Goal: Transaction & Acquisition: Download file/media

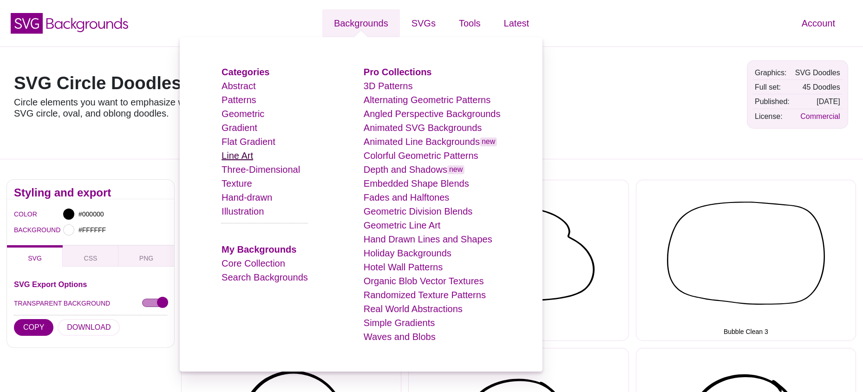
click at [245, 153] on link "Line Art" at bounding box center [238, 156] width 32 height 10
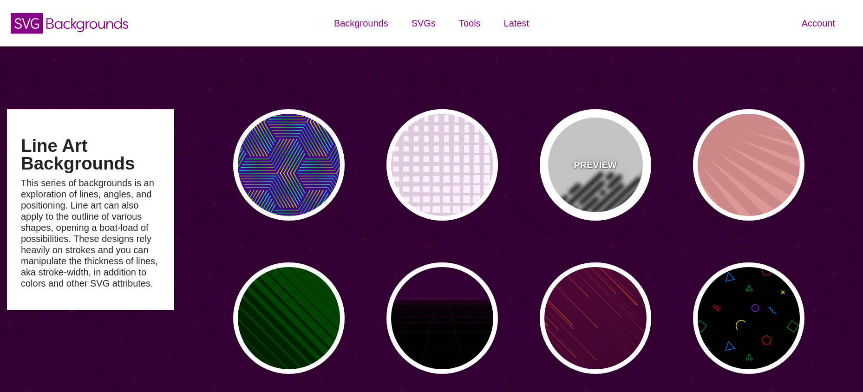
click at [598, 162] on p "PREVIEW" at bounding box center [595, 165] width 43 height 14
type input "#FFFFFF"
type input "#000000"
type input "0"
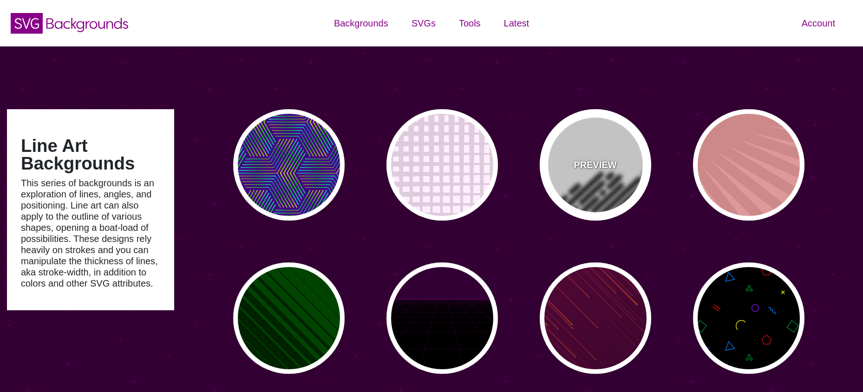
type input "500"
type input "25"
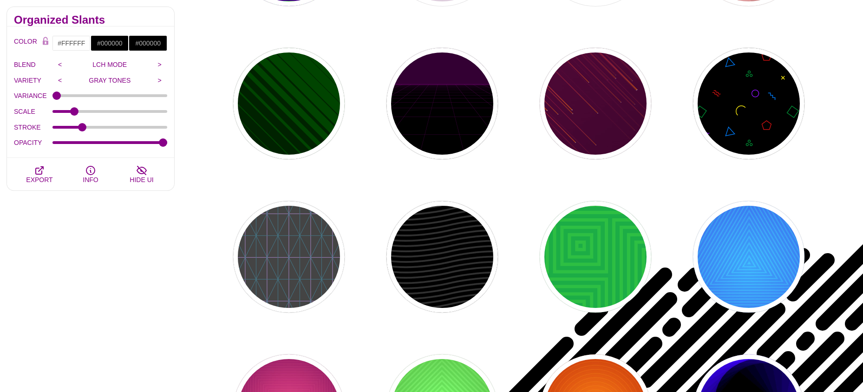
scroll to position [232, 0]
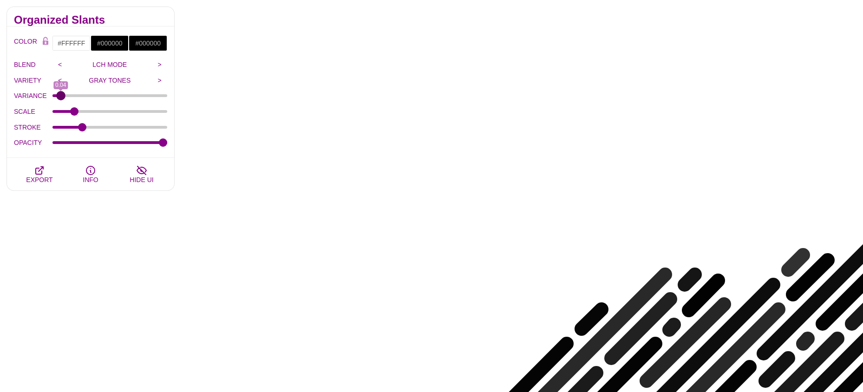
type input "0.04"
click at [60, 98] on input "VARIANCE" at bounding box center [109, 96] width 115 height 4
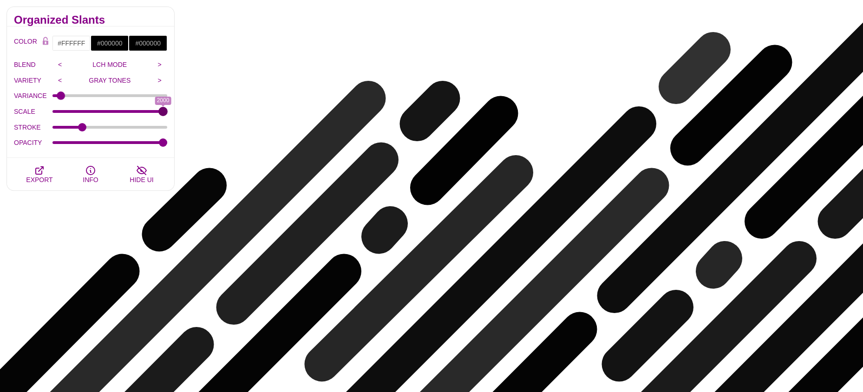
drag, startPoint x: 75, startPoint y: 114, endPoint x: 170, endPoint y: 116, distance: 94.3
type input "2000"
click at [168, 113] on input "SCALE" at bounding box center [109, 112] width 115 height 4
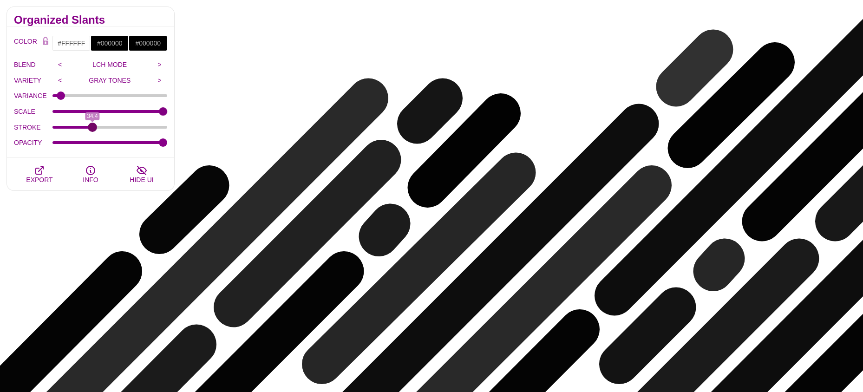
drag, startPoint x: 84, startPoint y: 126, endPoint x: 92, endPoint y: 125, distance: 8.8
type input "34.4"
click at [92, 125] on input "STROKE" at bounding box center [109, 127] width 115 height 4
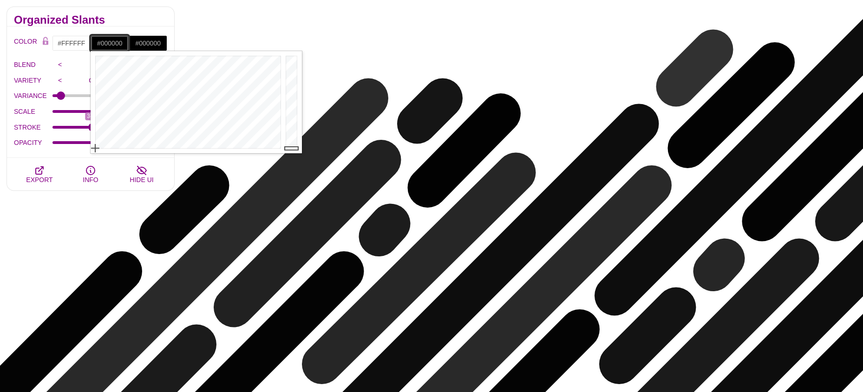
click at [112, 46] on input "#000000" at bounding box center [110, 43] width 39 height 16
type input "#DF57FF"
drag, startPoint x: 235, startPoint y: 96, endPoint x: 244, endPoint y: 87, distance: 12.2
click at [244, 87] on div at bounding box center [187, 102] width 193 height 102
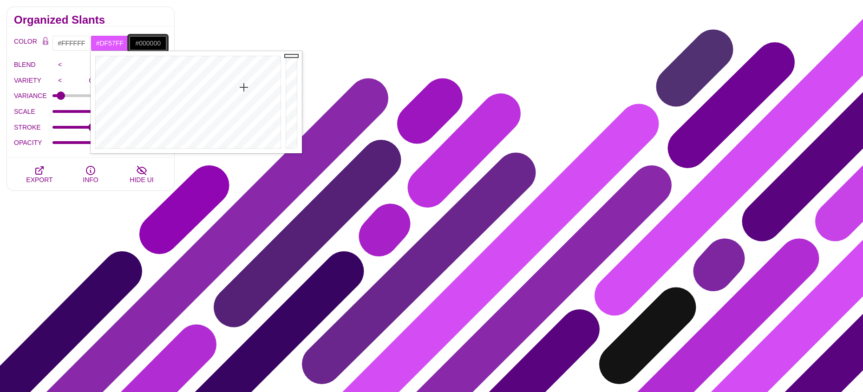
click at [143, 42] on input "#000000" at bounding box center [148, 43] width 39 height 16
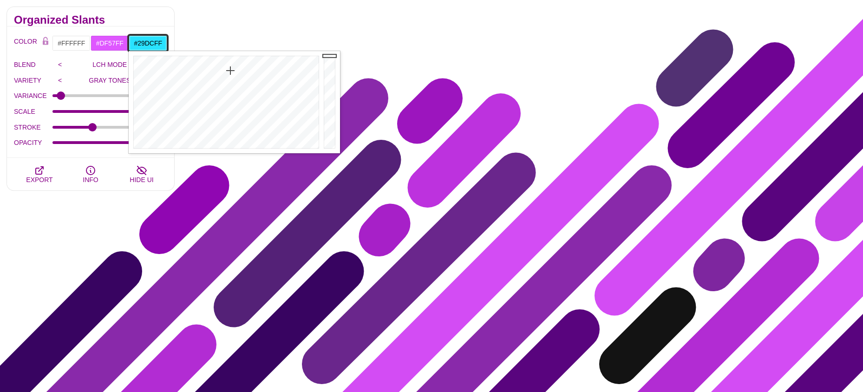
type input "#29D5FF"
drag, startPoint x: 219, startPoint y: 92, endPoint x: 232, endPoint y: 71, distance: 25.0
click at [232, 71] on div at bounding box center [225, 102] width 193 height 102
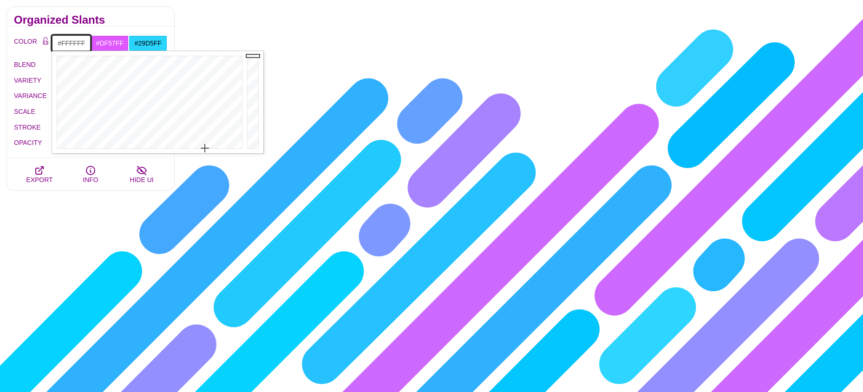
click at [69, 44] on input "#FFFFFF" at bounding box center [71, 43] width 39 height 16
drag, startPoint x: 92, startPoint y: 94, endPoint x: 88, endPoint y: 84, distance: 11.5
click at [88, 84] on div at bounding box center [148, 102] width 193 height 102
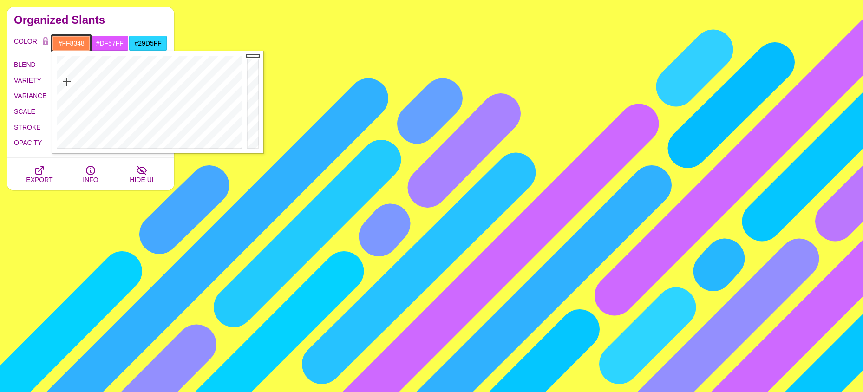
drag, startPoint x: 88, startPoint y: 84, endPoint x: 67, endPoint y: 82, distance: 21.5
click at [67, 82] on div at bounding box center [148, 102] width 193 height 102
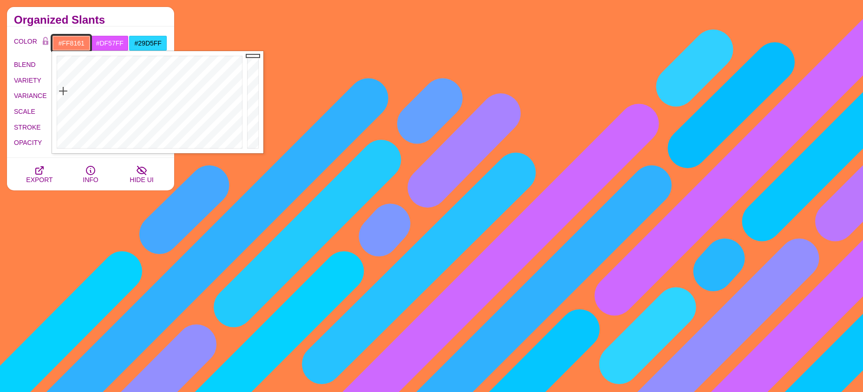
drag, startPoint x: 67, startPoint y: 82, endPoint x: 64, endPoint y: 91, distance: 9.4
click at [64, 91] on div at bounding box center [148, 102] width 193 height 102
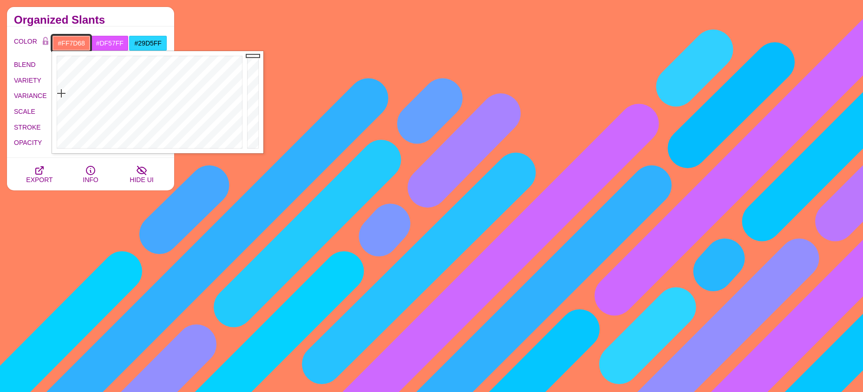
click at [61, 93] on div at bounding box center [148, 102] width 193 height 102
type input "#FF837C"
click at [59, 101] on div at bounding box center [148, 102] width 193 height 102
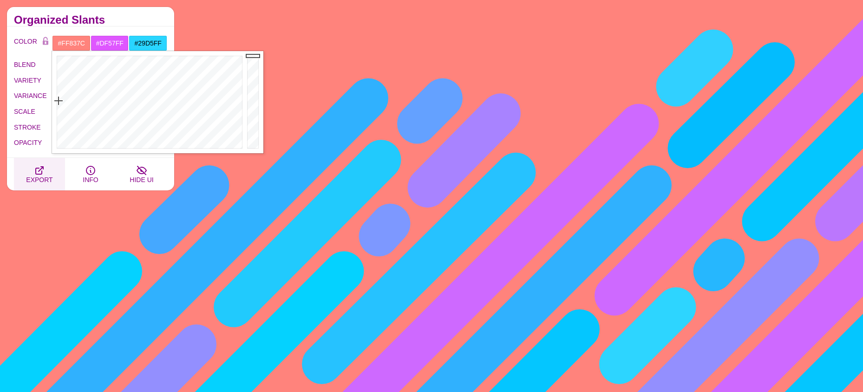
click at [39, 171] on icon "button" at bounding box center [39, 170] width 7 height 7
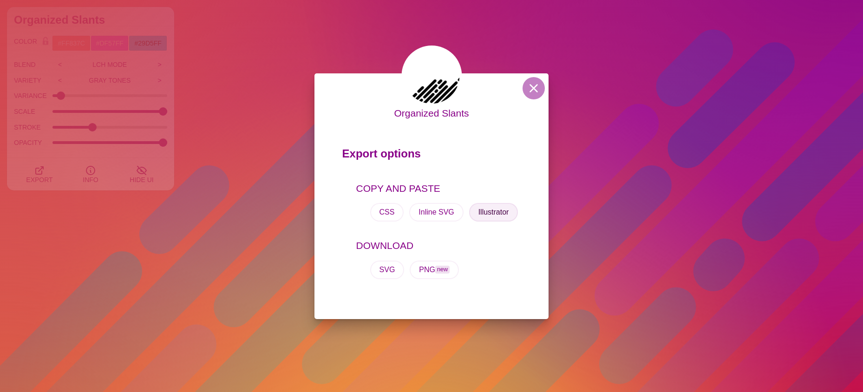
click at [493, 209] on button "Illustrator" at bounding box center [493, 212] width 49 height 19
click at [383, 271] on button "SVG" at bounding box center [387, 270] width 34 height 19
click at [535, 86] on button at bounding box center [534, 88] width 22 height 22
